Goal: Information Seeking & Learning: Find specific fact

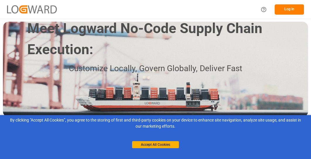
click at [286, 13] on button "Log In" at bounding box center [289, 9] width 29 height 10
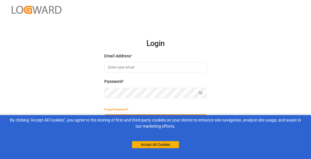
click at [249, 57] on div "Login Email Address * Password * Show password Forgot Password? Log In Meet Log…" at bounding box center [155, 79] width 311 height 159
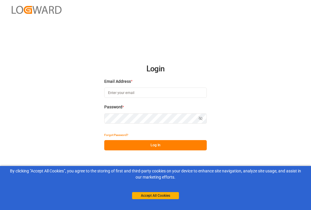
click at [119, 93] on input at bounding box center [155, 92] width 103 height 10
click at [155, 159] on button "Accept All Cookies" at bounding box center [155, 195] width 47 height 7
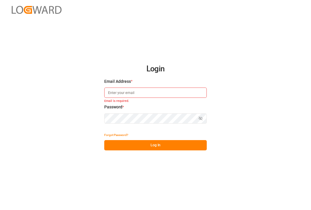
click at [124, 88] on input at bounding box center [155, 92] width 103 height 10
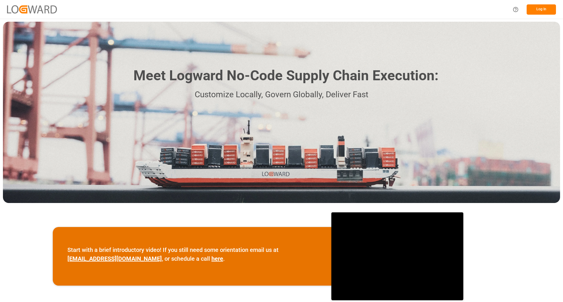
click at [541, 8] on button "Log In" at bounding box center [541, 9] width 29 height 10
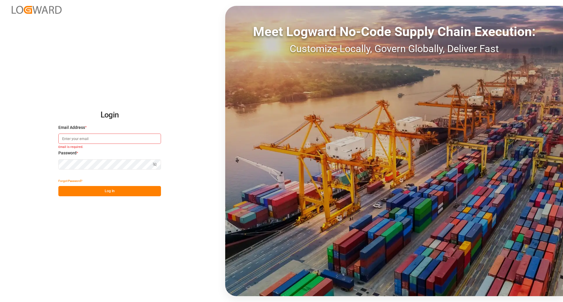
paste input "[PERSON_NAME][EMAIL_ADDRESS][PERSON_NAME][DOMAIN_NAME]"
click at [157, 163] on button "Show password" at bounding box center [155, 165] width 12 height 10
click at [108, 194] on button "Log In" at bounding box center [109, 191] width 103 height 10
click at [87, 140] on input "[PERSON_NAME][EMAIL_ADDRESS][PERSON_NAME][DOMAIN_NAME]" at bounding box center [109, 139] width 103 height 10
type input "[PERSON_NAME][EMAIL_ADDRESS][PERSON_NAME][DOMAIN_NAME]"
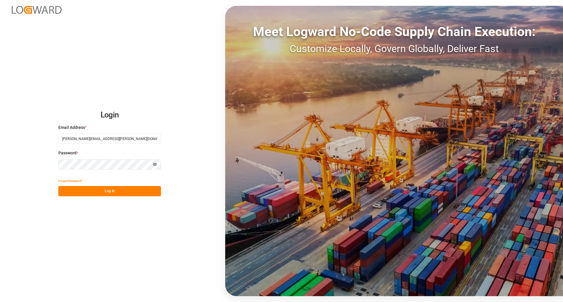
click at [105, 192] on button "Log In" at bounding box center [109, 191] width 103 height 10
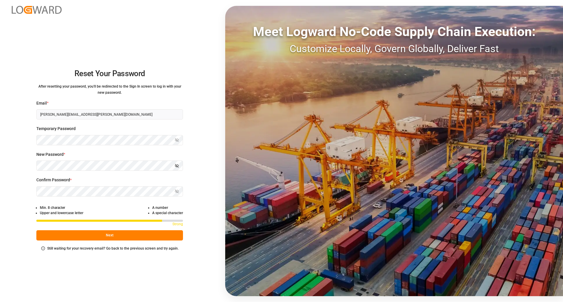
click at [58, 197] on div "Confirm Password * Show password Password is required." at bounding box center [109, 190] width 147 height 26
click at [178, 165] on icon "button" at bounding box center [177, 166] width 4 height 4
click at [0, 165] on html "Reset Your Password After resetting your password, you'll be redirected to the …" at bounding box center [281, 151] width 563 height 302
click at [0, 189] on html "Reset Your Password After resetting your password, you'll be redirected to the …" at bounding box center [281, 151] width 563 height 302
click at [177, 191] on icon "button" at bounding box center [177, 192] width 4 height 4
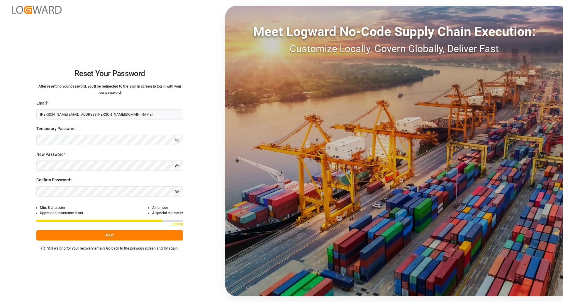
click at [100, 236] on button "Next" at bounding box center [109, 235] width 147 height 10
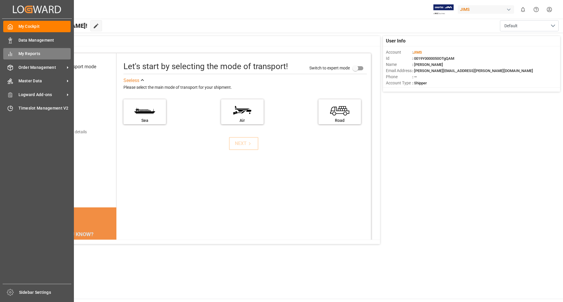
click at [34, 54] on span "My Reports" at bounding box center [44, 54] width 52 height 6
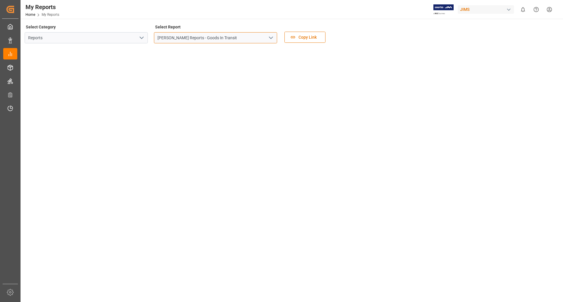
click at [224, 35] on input "[PERSON_NAME] Reports - Goods In Transit" at bounding box center [215, 37] width 123 height 11
click at [268, 35] on icon "open menu" at bounding box center [270, 37] width 7 height 7
click at [359, 37] on div "Select Category Reports Select Report JIMS Reports - Goods In Transit Copy Link" at bounding box center [291, 35] width 533 height 25
click at [507, 8] on div "button" at bounding box center [509, 10] width 6 height 6
click at [35, 13] on html "Created by potrace 1.15, written by [PERSON_NAME] [DATE]-[DATE] Created by potr…" at bounding box center [281, 151] width 563 height 302
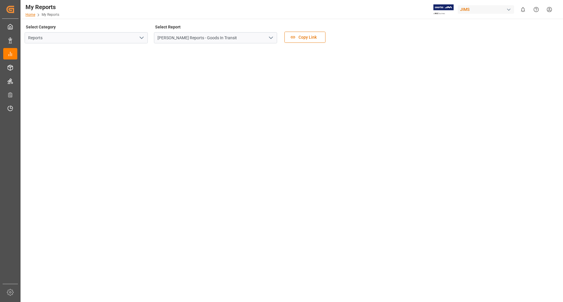
click at [33, 13] on link "Home" at bounding box center [31, 15] width 10 height 4
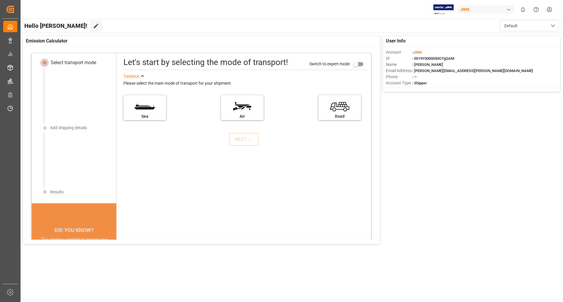
scroll to position [6, 0]
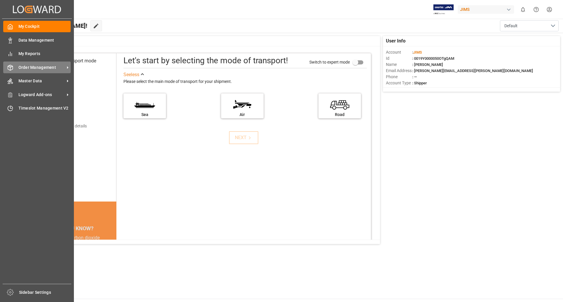
click at [45, 66] on span "Order Management" at bounding box center [41, 68] width 46 height 6
click at [22, 81] on span "Master Data" at bounding box center [41, 81] width 46 height 6
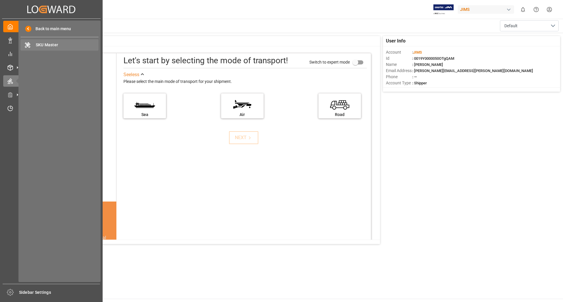
click at [45, 46] on span "SKU Master" at bounding box center [67, 45] width 63 height 6
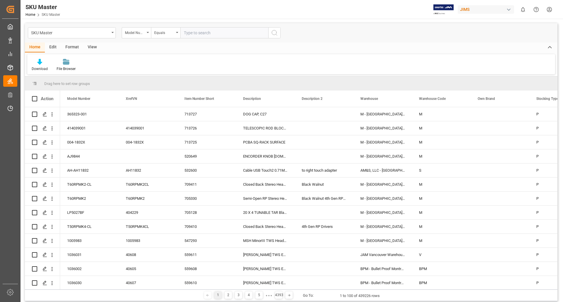
click at [51, 45] on div "Edit" at bounding box center [53, 48] width 16 height 10
click at [65, 46] on div "Format" at bounding box center [72, 48] width 22 height 10
click at [89, 47] on div "View" at bounding box center [92, 48] width 18 height 10
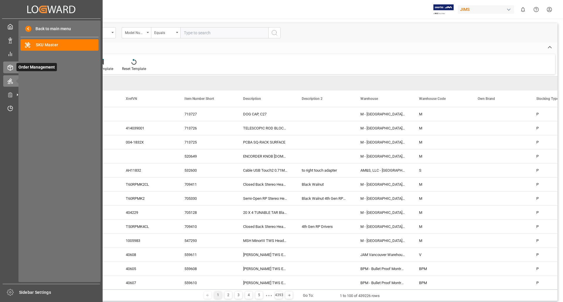
click at [14, 66] on div "Order Management Order Management" at bounding box center [51, 67] width 96 height 11
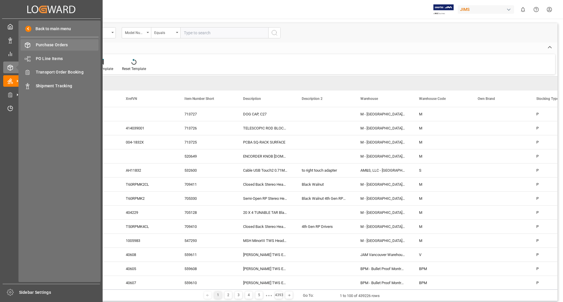
click at [68, 44] on span "Purchase Orders" at bounding box center [67, 45] width 63 height 6
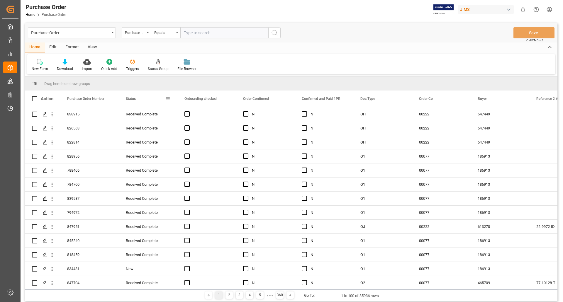
click at [169, 99] on span at bounding box center [167, 98] width 5 height 5
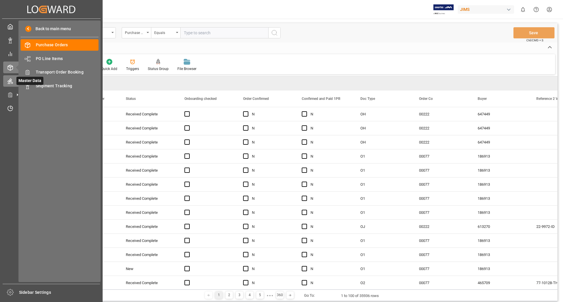
click at [11, 83] on icon at bounding box center [10, 81] width 5 height 5
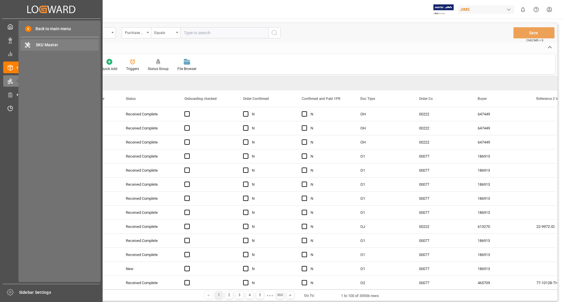
click at [53, 43] on span "SKU Master" at bounding box center [67, 45] width 63 height 6
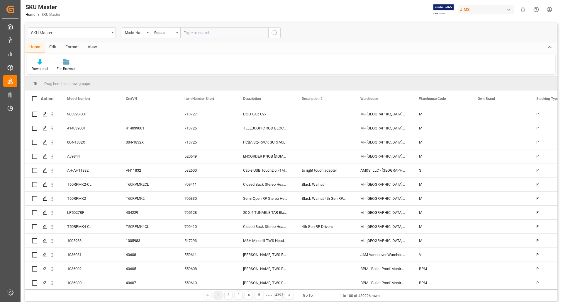
click at [64, 79] on div "Drag here to set row groups" at bounding box center [291, 84] width 533 height 14
drag, startPoint x: 80, startPoint y: 85, endPoint x: 91, endPoint y: 84, distance: 11.2
click at [82, 85] on div "Drag here to set row groups" at bounding box center [291, 84] width 533 height 14
click at [148, 34] on div "Model Number" at bounding box center [136, 32] width 29 height 11
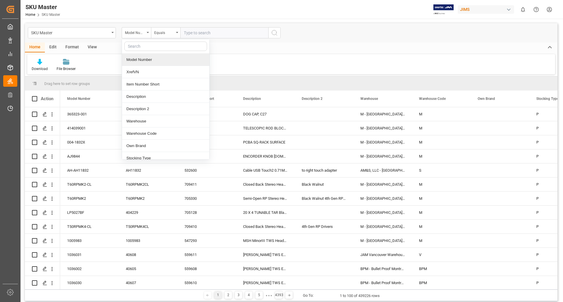
click at [149, 45] on input "text" at bounding box center [165, 46] width 83 height 9
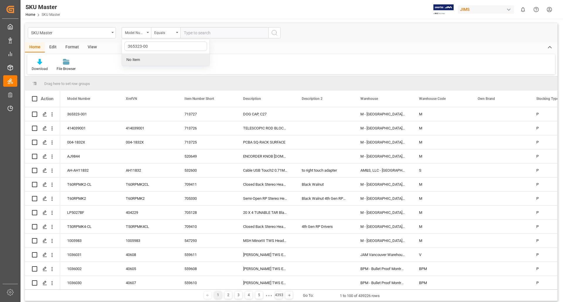
type input "365323-001"
click at [141, 33] on div "open menu" at bounding box center [136, 32] width 29 height 11
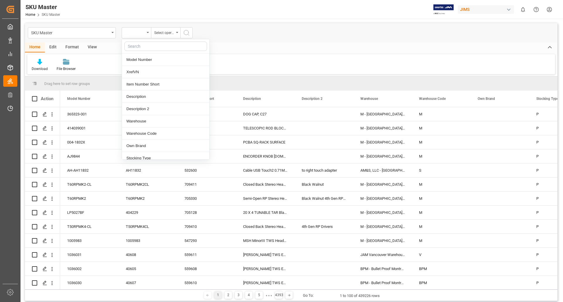
click at [141, 48] on input "text" at bounding box center [165, 46] width 83 height 9
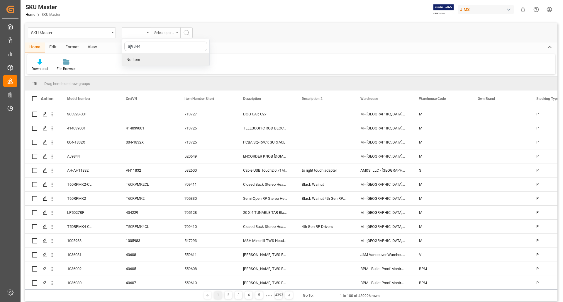
type input "aj9844"
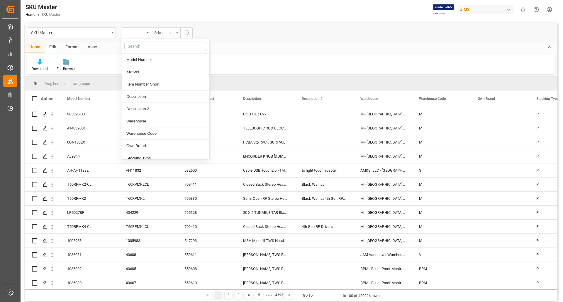
click at [167, 33] on div "Select operator" at bounding box center [164, 32] width 20 height 7
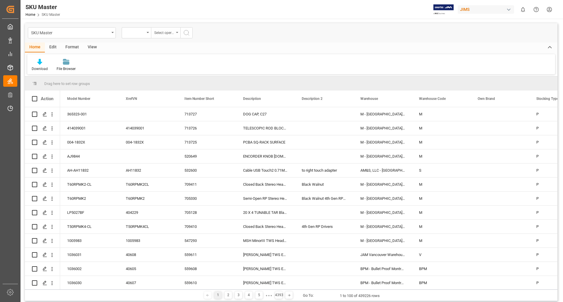
click at [167, 33] on div "Select operator" at bounding box center [164, 32] width 20 height 7
click at [127, 31] on div "open menu" at bounding box center [136, 32] width 29 height 11
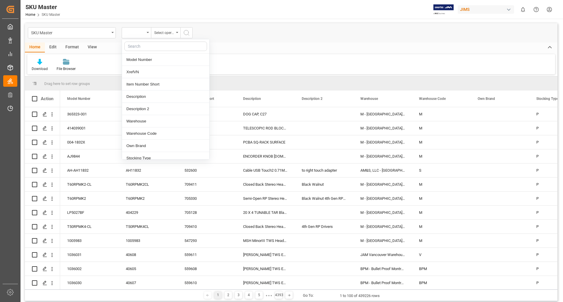
click at [135, 47] on input "text" at bounding box center [165, 46] width 83 height 9
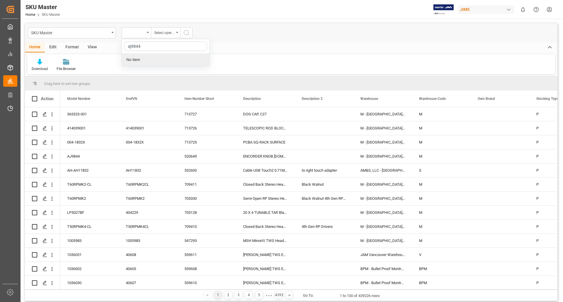
type input "aj9844"
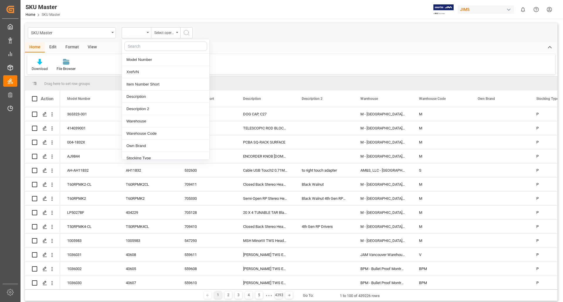
click at [187, 31] on icon "search button" at bounding box center [186, 32] width 7 height 7
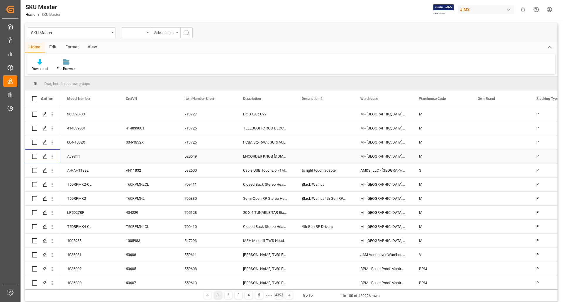
click at [35, 158] on input "Press Space to toggle row selection (unchecked)" at bounding box center [34, 156] width 5 height 5
checkbox input "true"
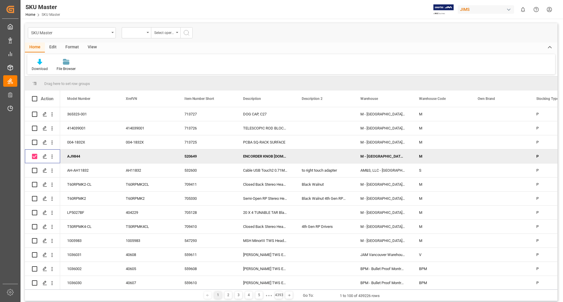
click at [96, 46] on div "View" at bounding box center [92, 48] width 18 height 10
click at [69, 66] on div "Standard Templates" at bounding box center [66, 68] width 29 height 5
click at [63, 84] on div "Minimal" at bounding box center [82, 83] width 51 height 6
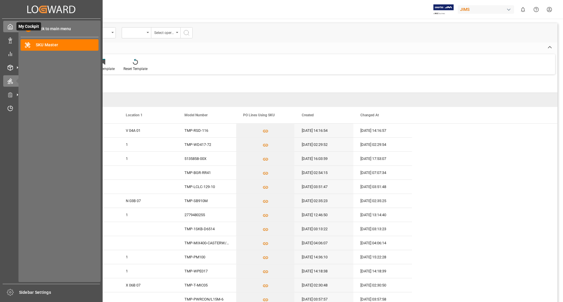
click at [11, 27] on polyline at bounding box center [10, 28] width 1 height 2
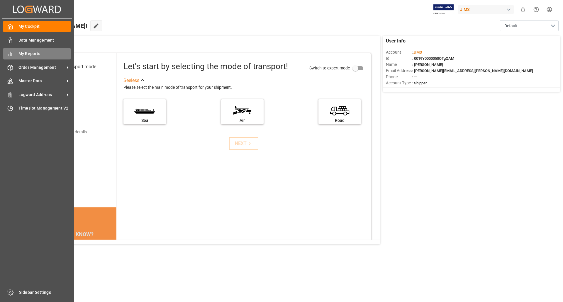
click at [28, 53] on span "My Reports" at bounding box center [44, 54] width 52 height 6
